Goal: Task Accomplishment & Management: Complete application form

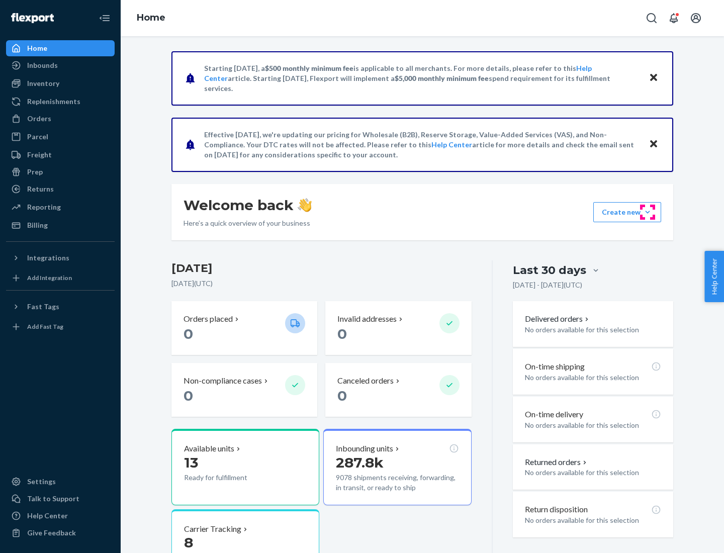
click at [647, 212] on button "Create new Create new inbound Create new order Create new product" at bounding box center [627, 212] width 68 height 20
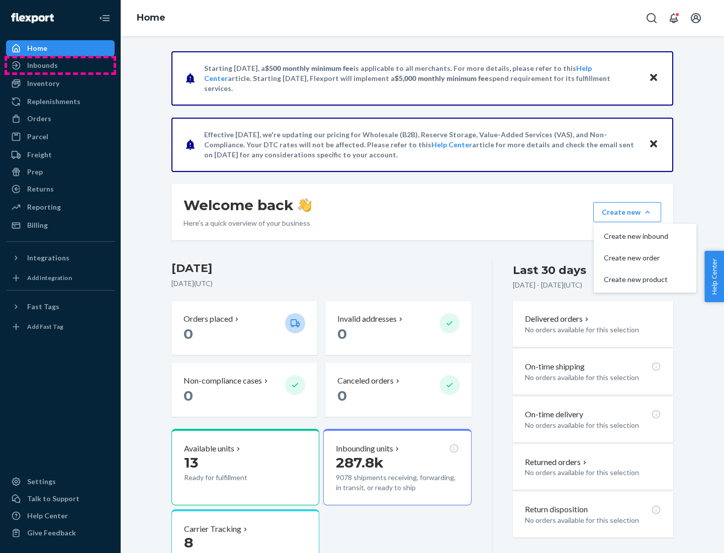
click at [60, 65] on div "Inbounds" at bounding box center [60, 65] width 107 height 14
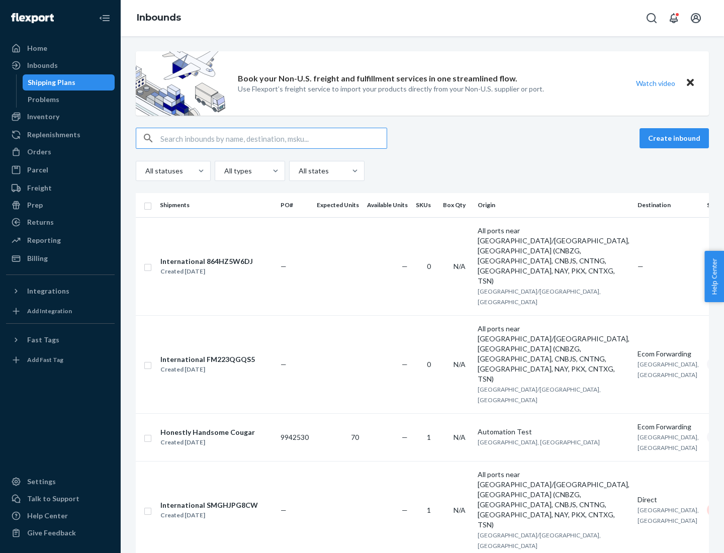
click at [675, 138] on button "Create inbound" at bounding box center [673, 138] width 69 height 20
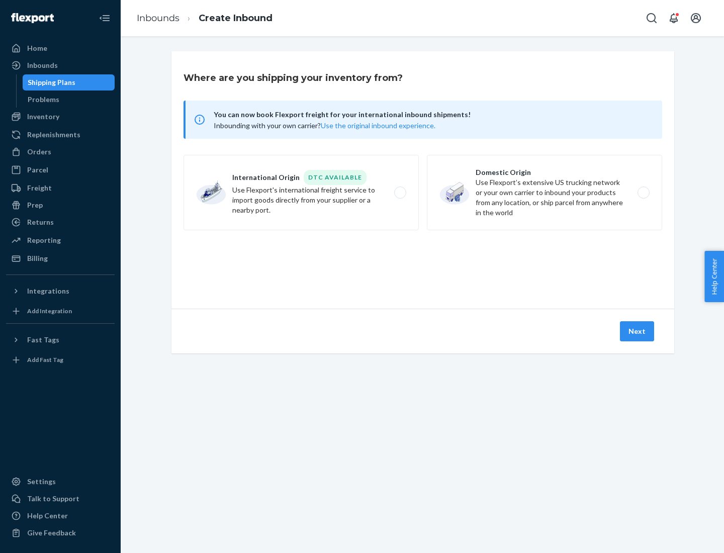
click at [544, 192] on label "Domestic Origin Use Flexport’s extensive US trucking network or your own carrie…" at bounding box center [544, 192] width 235 height 75
click at [643, 192] on input "Domestic Origin Use Flexport’s extensive US trucking network or your own carrie…" at bounding box center [646, 192] width 7 height 7
radio input "true"
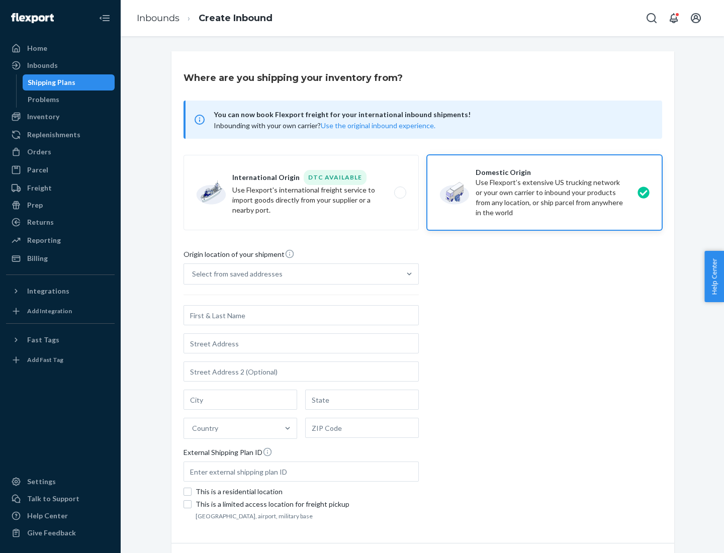
click at [235, 274] on div "Select from saved addresses" at bounding box center [237, 274] width 90 height 10
click at [193, 274] on input "Select from saved addresses" at bounding box center [192, 274] width 1 height 10
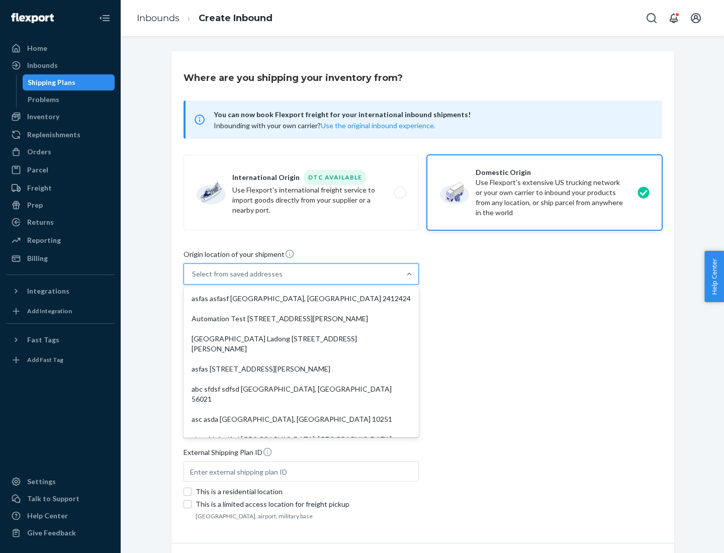
scroll to position [4, 0]
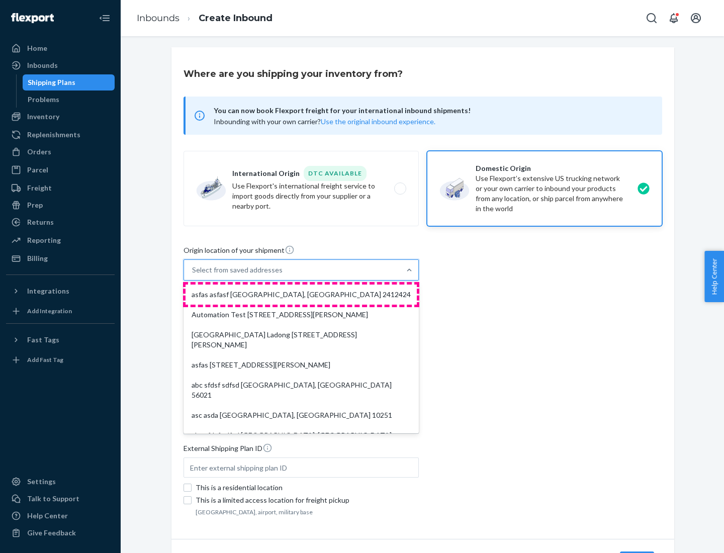
click at [301, 294] on div "asfas asfasf [GEOGRAPHIC_DATA], [GEOGRAPHIC_DATA] 2412424" at bounding box center [300, 294] width 231 height 20
click at [193, 275] on input "option asfas asfasf [GEOGRAPHIC_DATA], [GEOGRAPHIC_DATA] 2412424 focused, 1 of …" at bounding box center [192, 270] width 1 height 10
type input "asfas"
type input "[GEOGRAPHIC_DATA]"
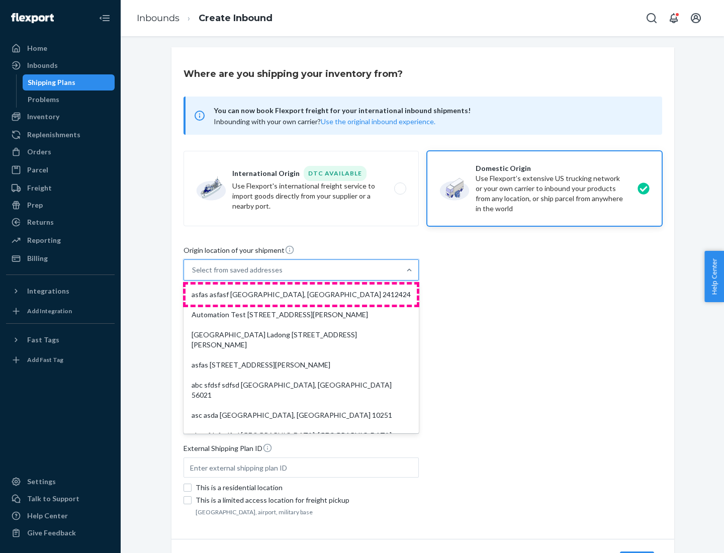
type input "2412424"
type input "asfasf"
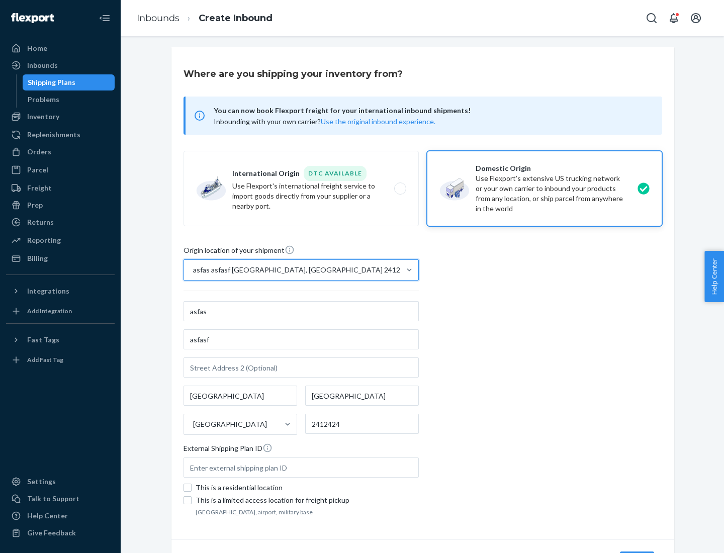
scroll to position [59, 0]
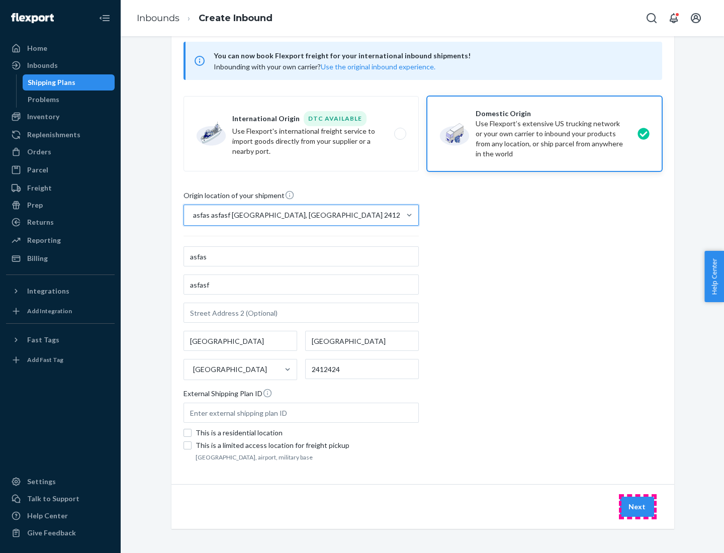
click at [637, 507] on button "Next" at bounding box center [637, 506] width 34 height 20
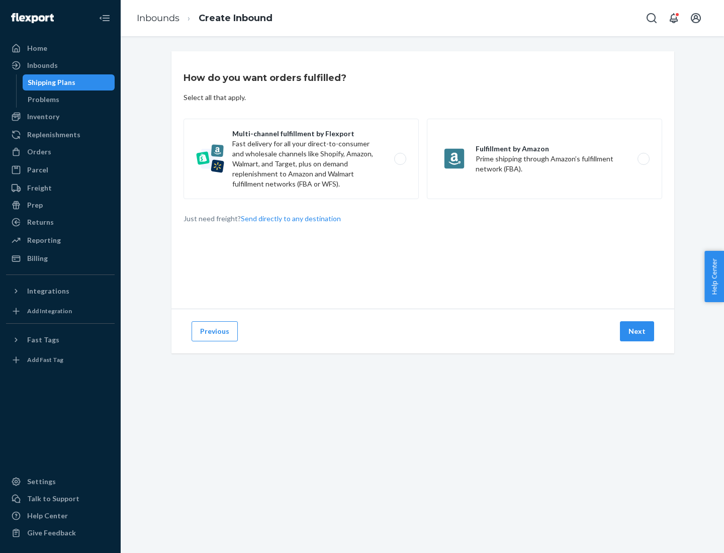
click at [301, 159] on label "Multi-channel fulfillment by Flexport Fast delivery for all your direct-to-cons…" at bounding box center [300, 159] width 235 height 80
click at [400, 159] on input "Multi-channel fulfillment by Flexport Fast delivery for all your direct-to-cons…" at bounding box center [403, 159] width 7 height 7
radio input "true"
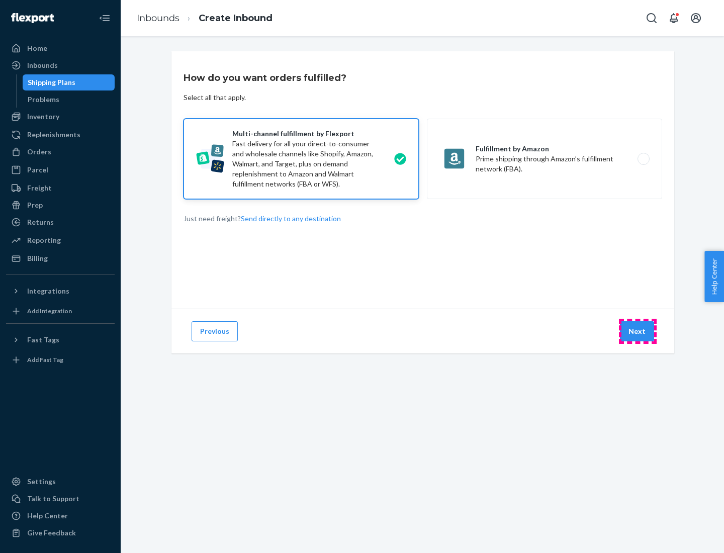
click at [637, 331] on button "Next" at bounding box center [637, 331] width 34 height 20
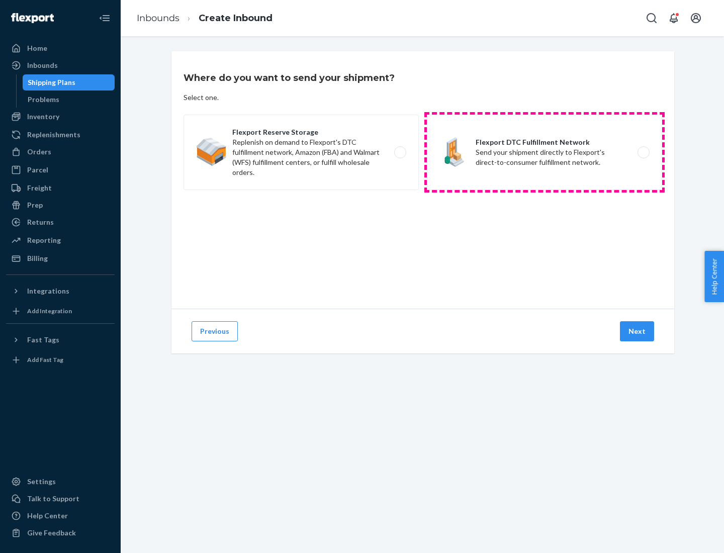
click at [544, 152] on label "Flexport DTC Fulfillment Network Send your shipment directly to Flexport's dire…" at bounding box center [544, 152] width 235 height 75
click at [643, 152] on input "Flexport DTC Fulfillment Network Send your shipment directly to Flexport's dire…" at bounding box center [646, 152] width 7 height 7
radio input "true"
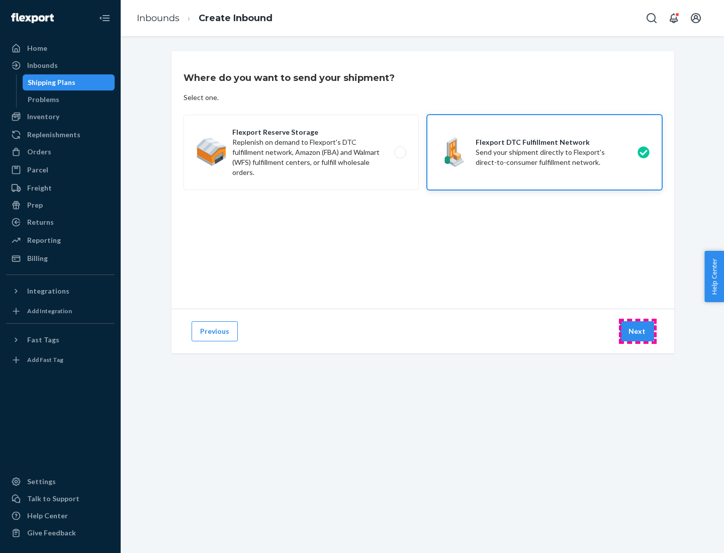
click at [637, 331] on button "Next" at bounding box center [637, 331] width 34 height 20
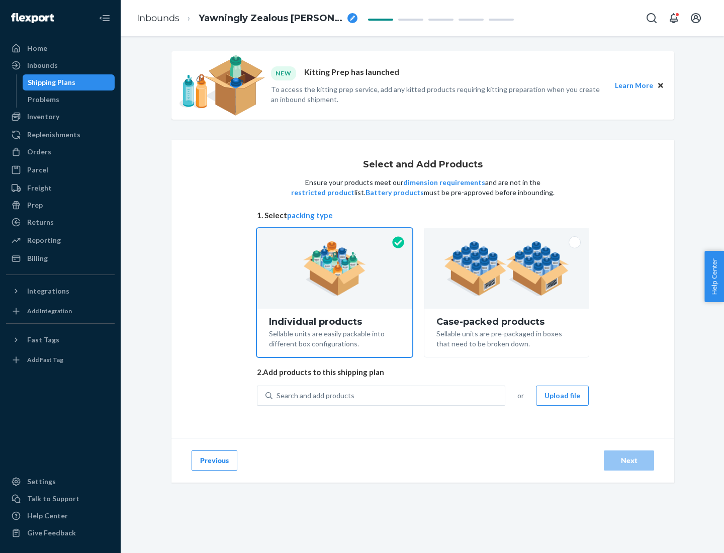
click at [507, 268] on img at bounding box center [506, 268] width 125 height 55
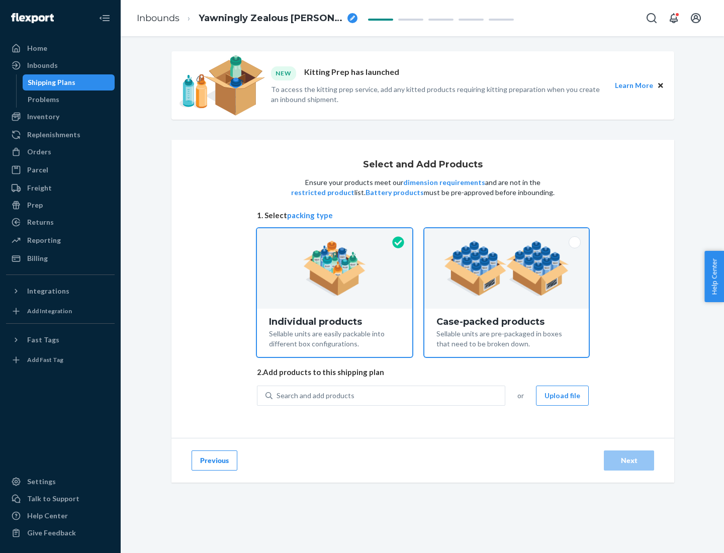
click at [507, 235] on input "Case-packed products Sellable units are pre-packaged in boxes that need to be b…" at bounding box center [506, 231] width 7 height 7
radio input "true"
radio input "false"
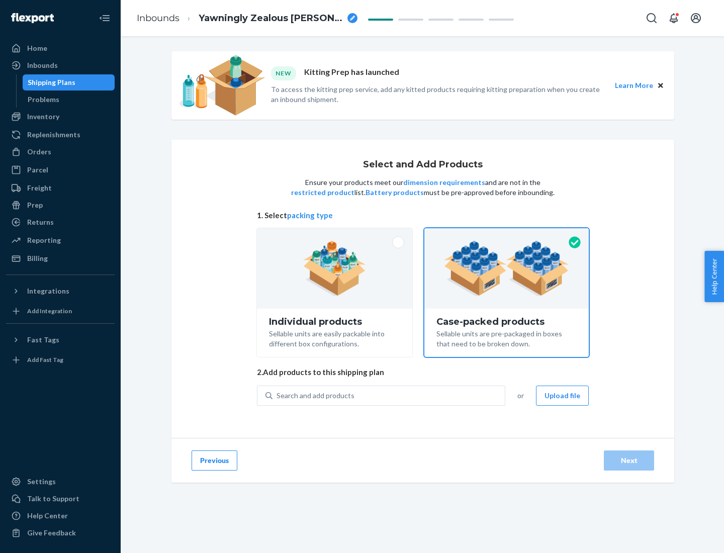
click at [389, 395] on div "Search and add products" at bounding box center [388, 395] width 232 height 18
click at [277, 395] on input "Search and add products" at bounding box center [276, 395] width 1 height 10
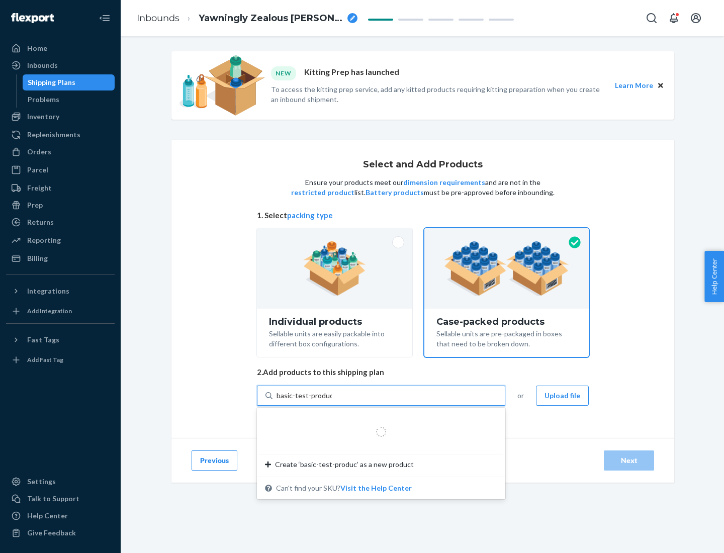
type input "basic-test-product-1"
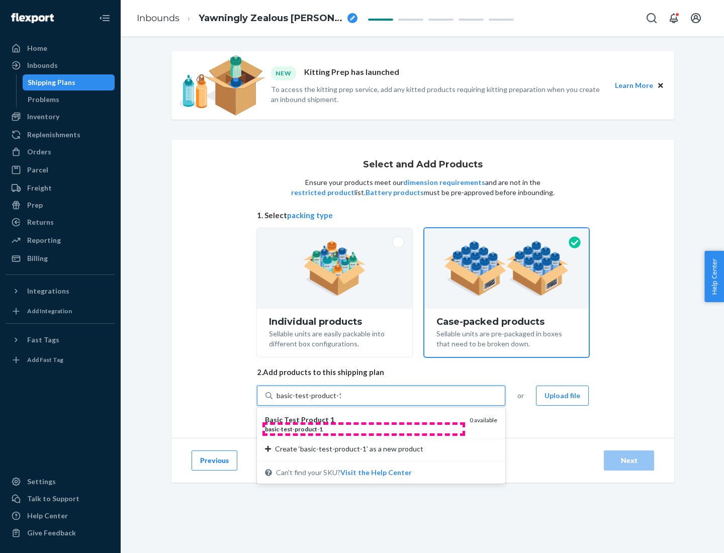
click at [363, 429] on div "basic - test - product - 1" at bounding box center [363, 429] width 196 height 9
click at [341, 401] on input "basic-test-product-1" at bounding box center [308, 395] width 64 height 10
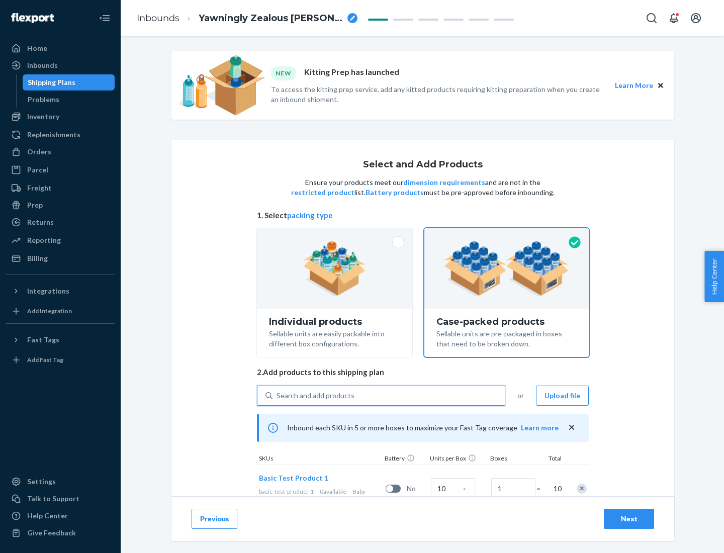
scroll to position [36, 0]
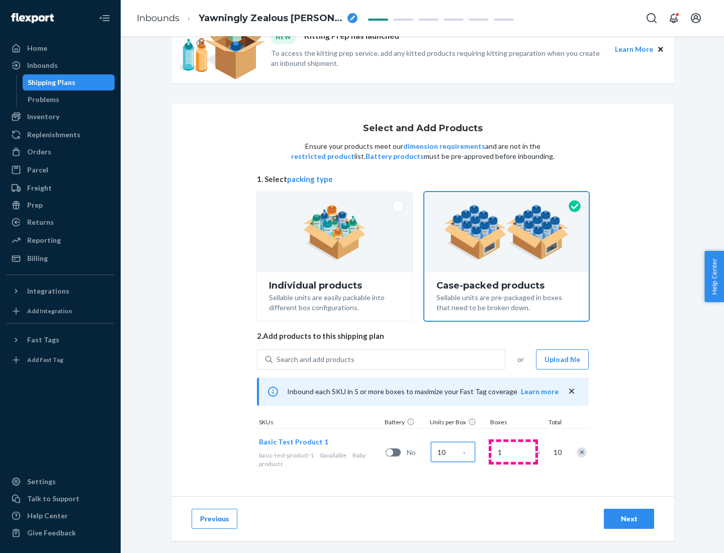
type input "10"
type input "7"
click at [629, 519] on div "Next" at bounding box center [628, 519] width 33 height 10
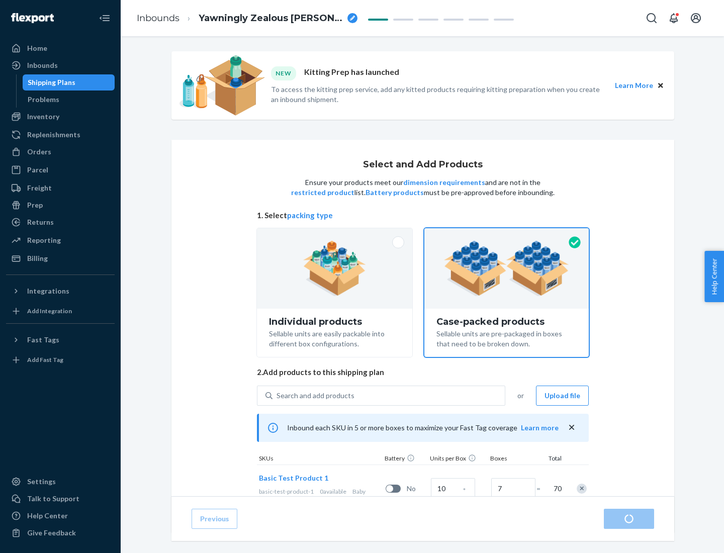
radio input "true"
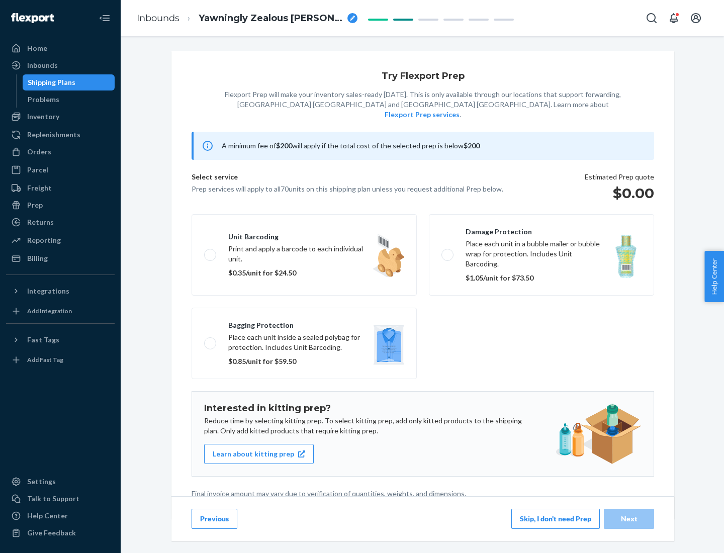
scroll to position [3, 0]
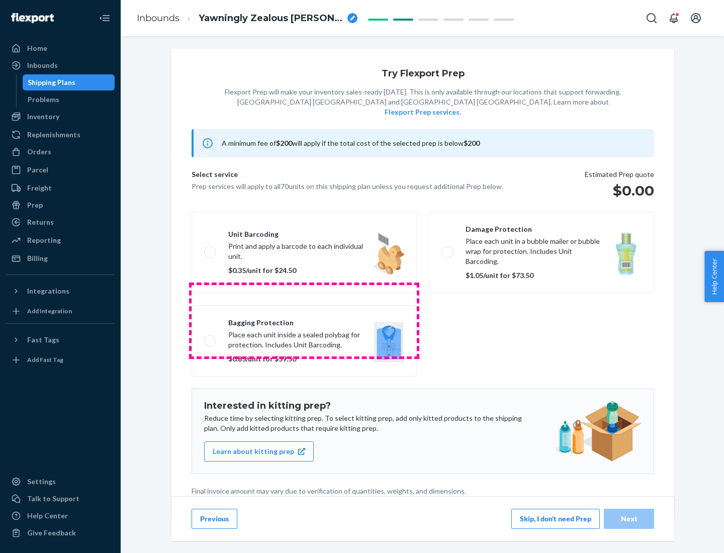
click at [304, 320] on label "Bagging protection Place each unit inside a sealed polybag for protection. Incl…" at bounding box center [303, 340] width 225 height 71
click at [211, 337] on input "Bagging protection Place each unit inside a sealed polybag for protection. Incl…" at bounding box center [207, 340] width 7 height 7
checkbox input "true"
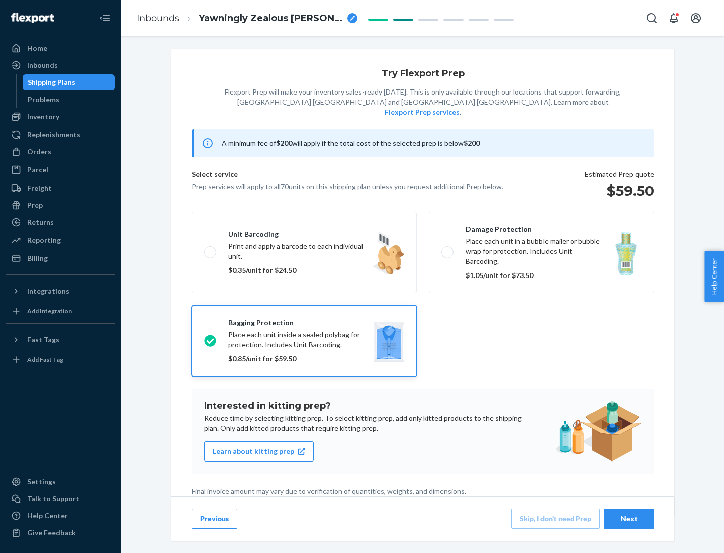
click at [629, 518] on div "Next" at bounding box center [628, 519] width 33 height 10
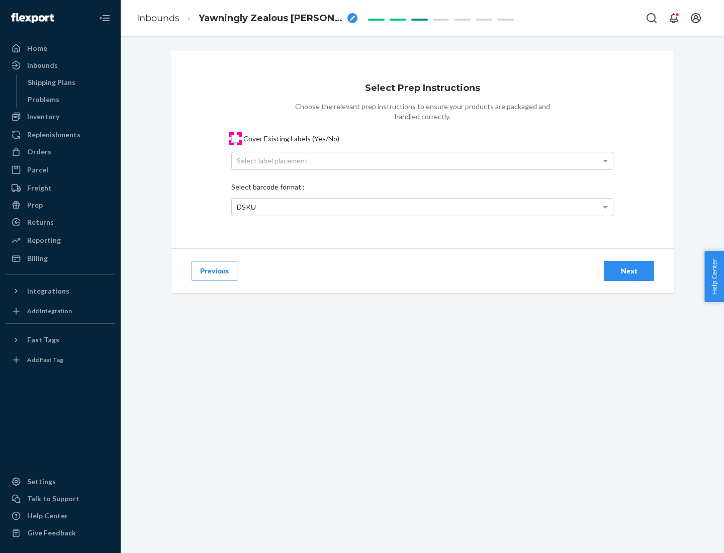
click at [235, 138] on input "Cover Existing Labels (Yes/No)" at bounding box center [235, 139] width 8 height 8
checkbox input "true"
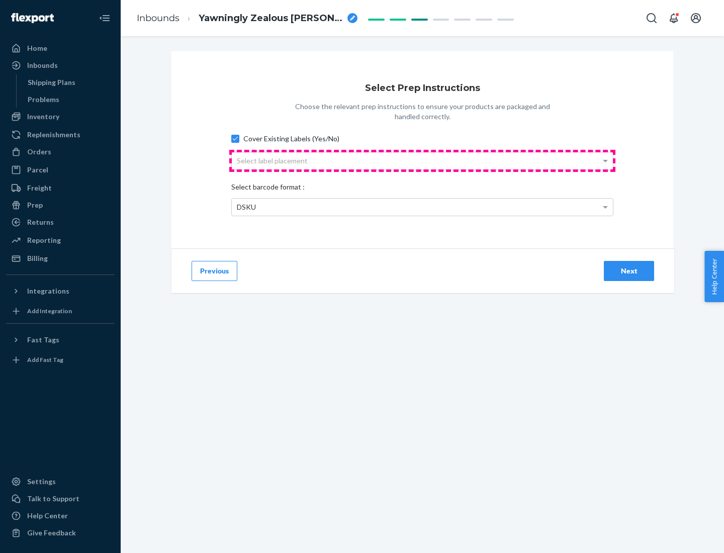
click at [422, 160] on div "Select label placement" at bounding box center [422, 160] width 381 height 17
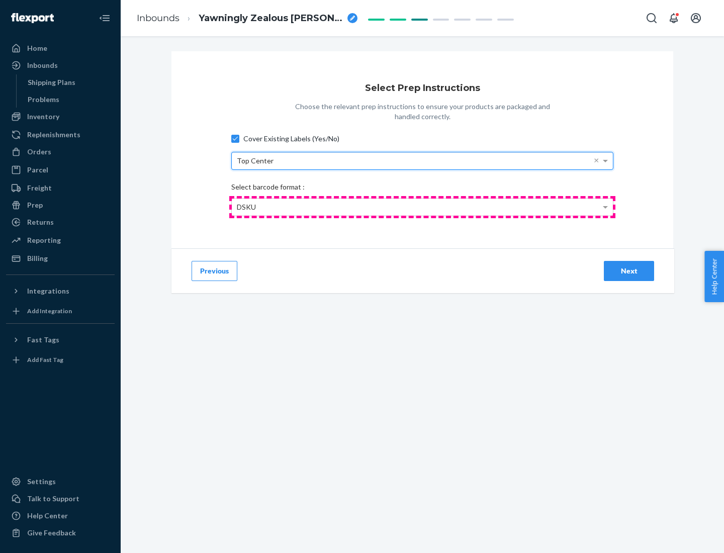
click at [422, 207] on div "DSKU" at bounding box center [422, 206] width 381 height 17
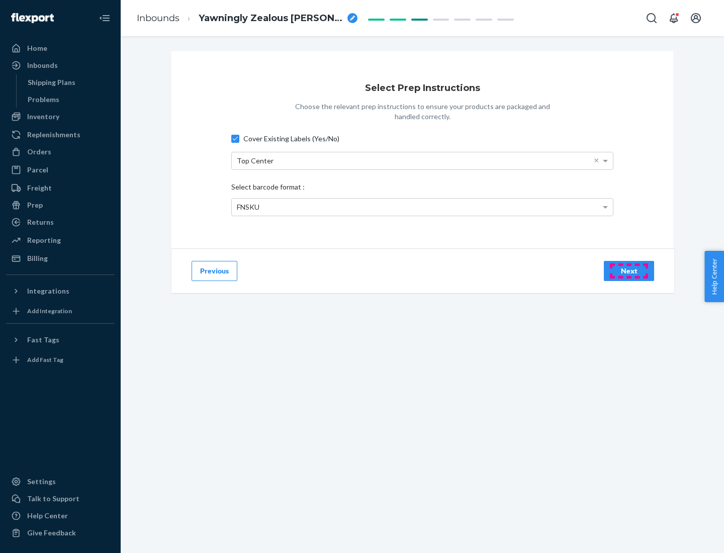
click at [629, 270] on div "Next" at bounding box center [628, 271] width 33 height 10
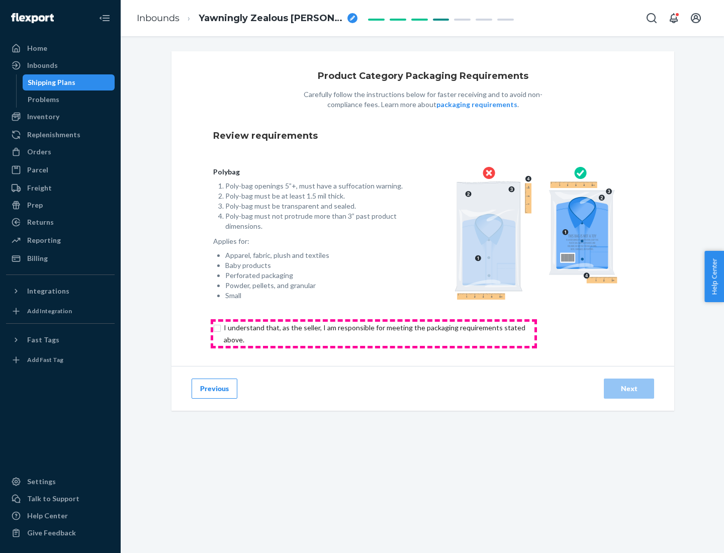
click at [373, 333] on input "checkbox" at bounding box center [380, 334] width 334 height 24
checkbox input "true"
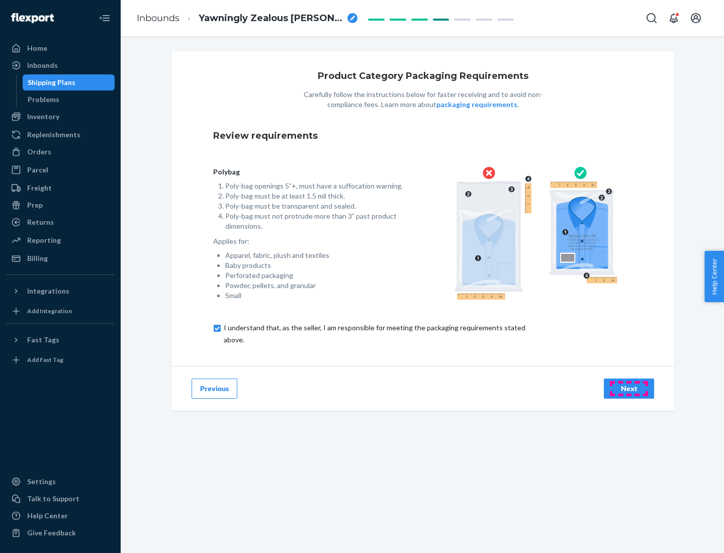
click at [629, 388] on div "Next" at bounding box center [628, 388] width 33 height 10
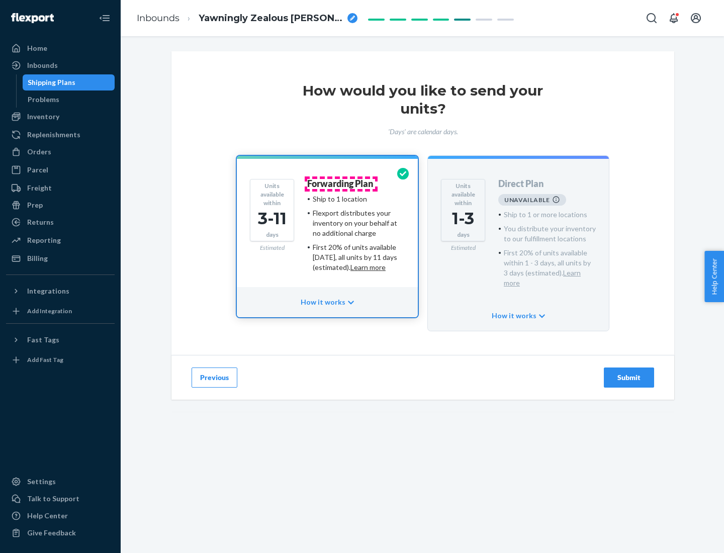
click at [341, 183] on h4 "Forwarding Plan" at bounding box center [340, 184] width 66 height 10
click at [629, 372] on div "Submit" at bounding box center [628, 377] width 33 height 10
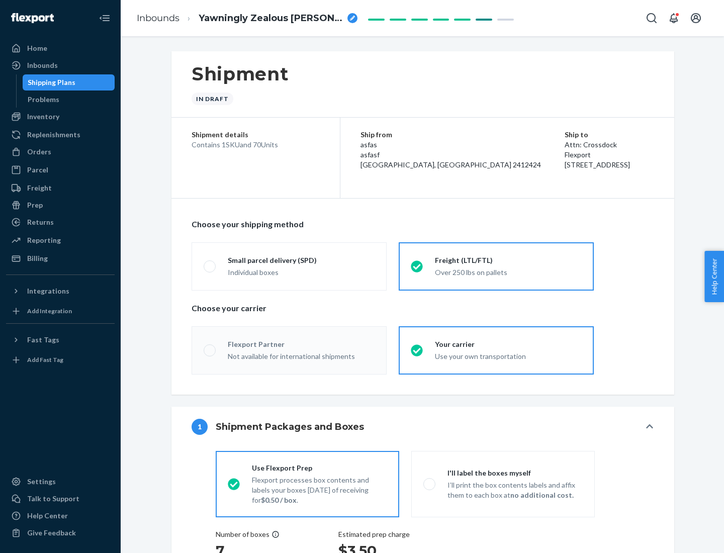
radio input "true"
radio input "false"
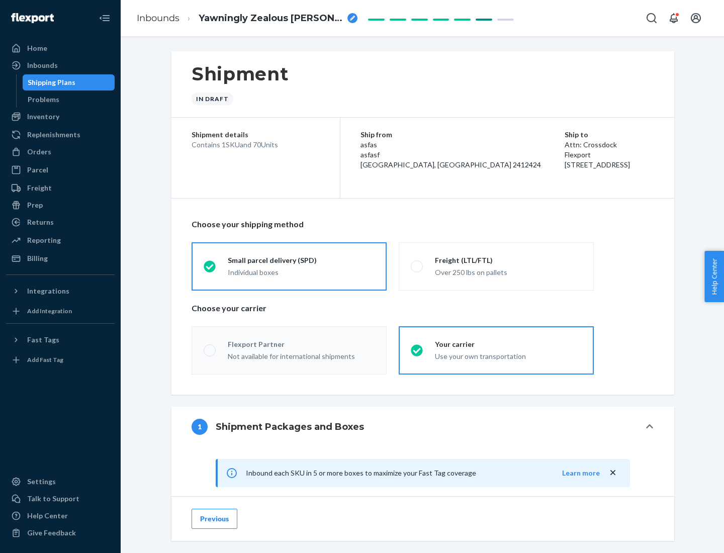
click at [301, 272] on div "Individual boxes" at bounding box center [301, 272] width 147 height 10
click at [210, 269] on input "Small parcel delivery (SPD) Individual boxes" at bounding box center [207, 266] width 7 height 7
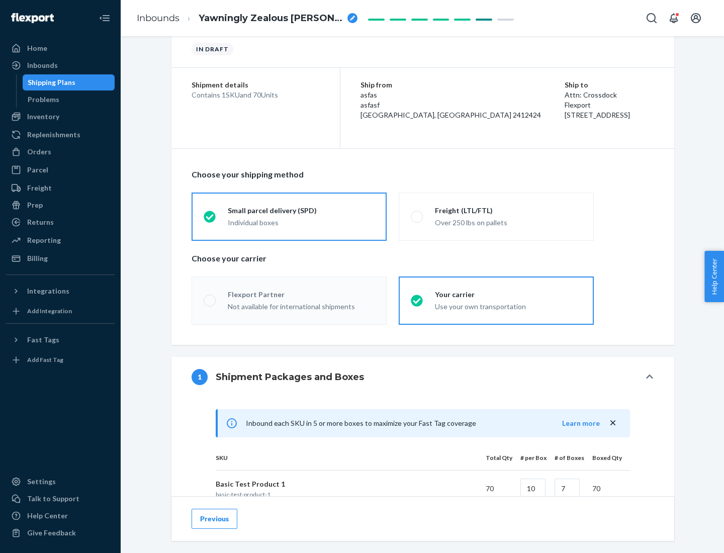
click at [301, 294] on div "Flexport Partner" at bounding box center [301, 294] width 147 height 10
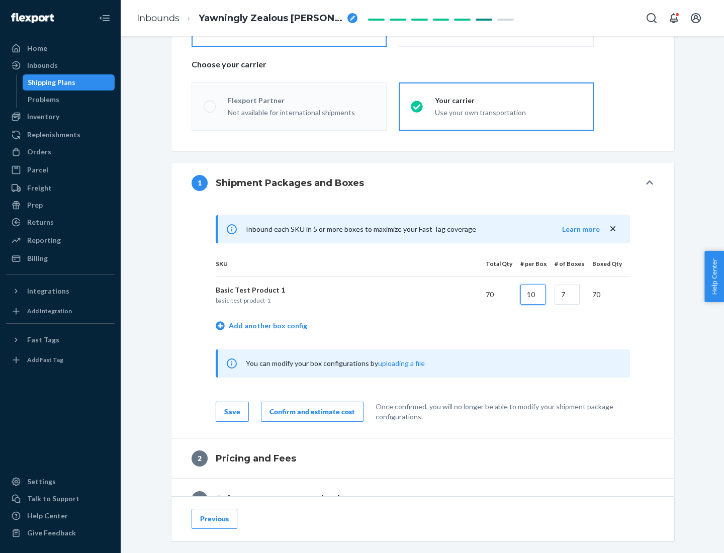
type input "10"
type input "7"
